Goal: Information Seeking & Learning: Learn about a topic

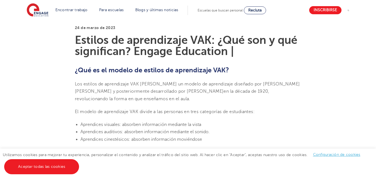
scroll to position [167, 0]
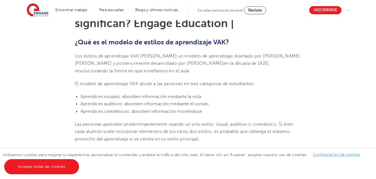
drag, startPoint x: 76, startPoint y: 55, endPoint x: 123, endPoint y: 70, distance: 50.0
click at [123, 70] on span "Los estilos de aprendizaje VAK [PERSON_NAME] un modelo de aprendizaje diseñado …" at bounding box center [187, 64] width 225 height 20
copy span "Los estilos de aprendizaje VAK [PERSON_NAME] un modelo de aprendizaje diseñado …"
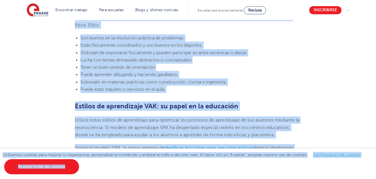
scroll to position [624, 0]
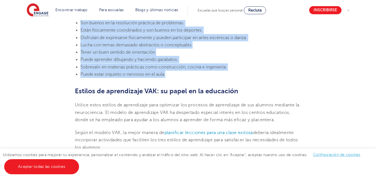
drag, startPoint x: 75, startPoint y: 84, endPoint x: 171, endPoint y: 74, distance: 96.4
copy section "Loremip do sitametcons ADI: elitse Doe temporincid utlabore etdolore ma aliquae…"
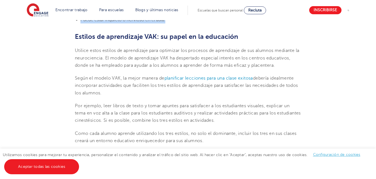
scroll to position [680, 0]
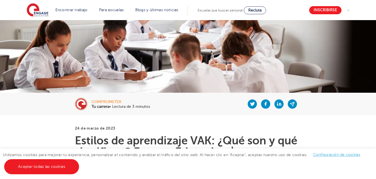
scroll to position [0, 0]
